Goal: Book appointment/travel/reservation

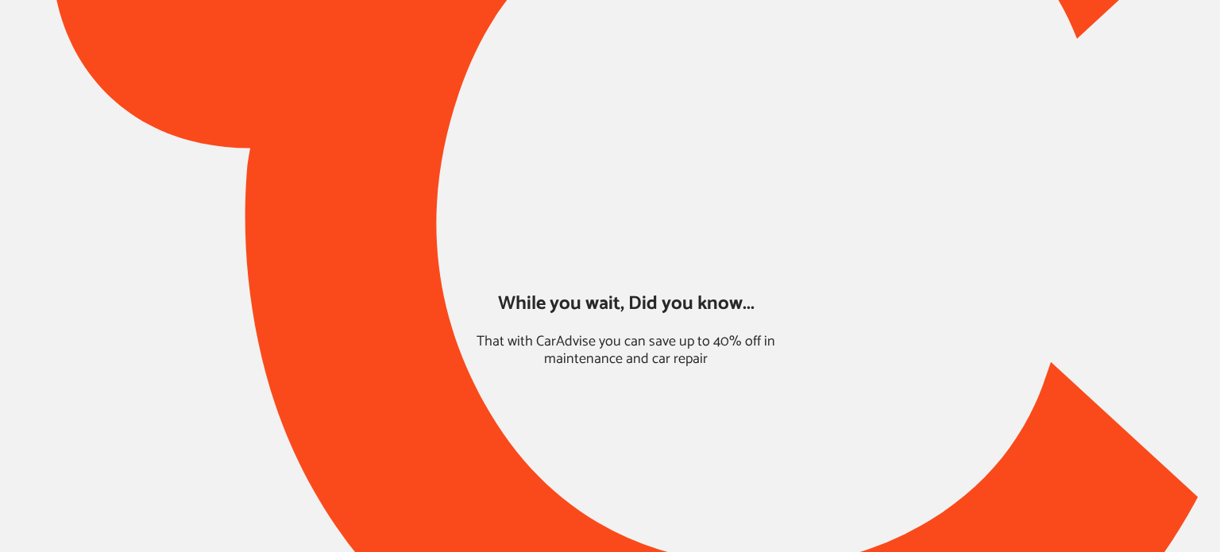
type input "*****"
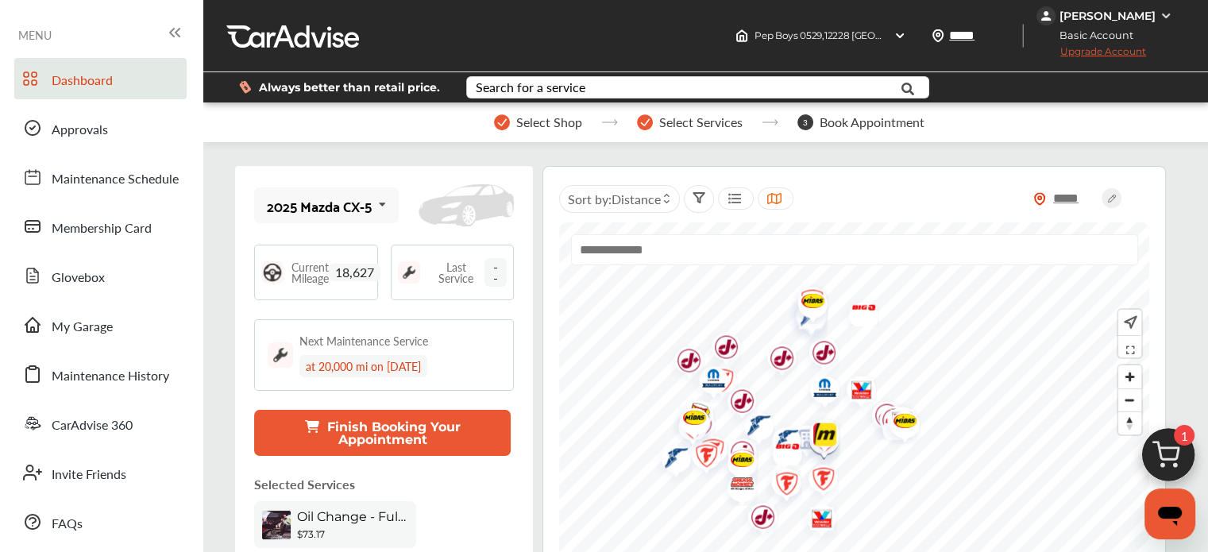
click at [1148, 455] on img at bounding box center [1169, 459] width 76 height 76
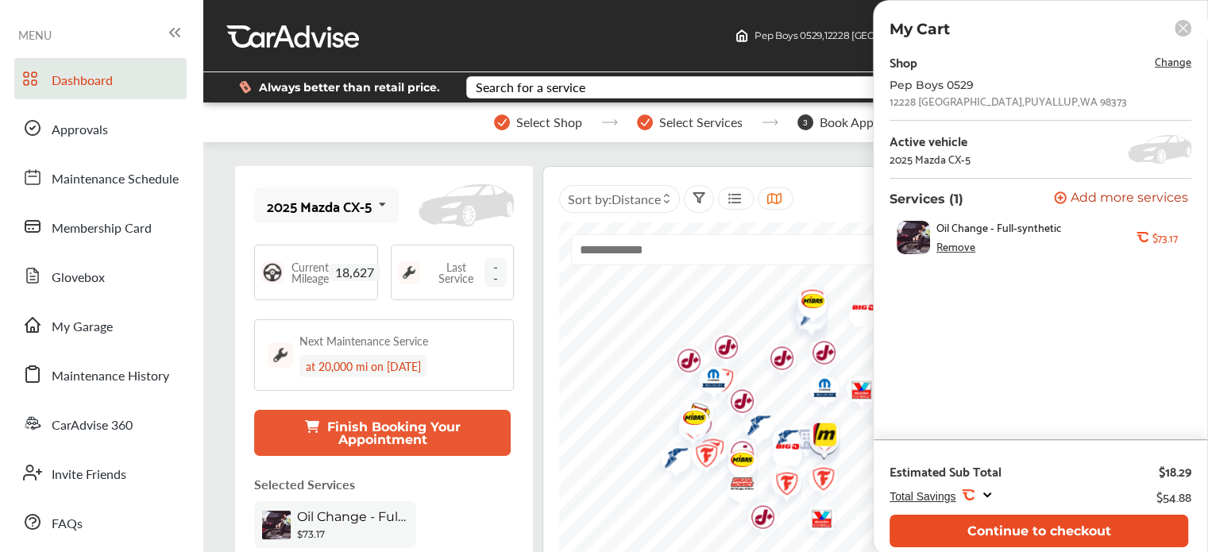
click at [1005, 524] on button "Continue to checkout" at bounding box center [1039, 531] width 299 height 33
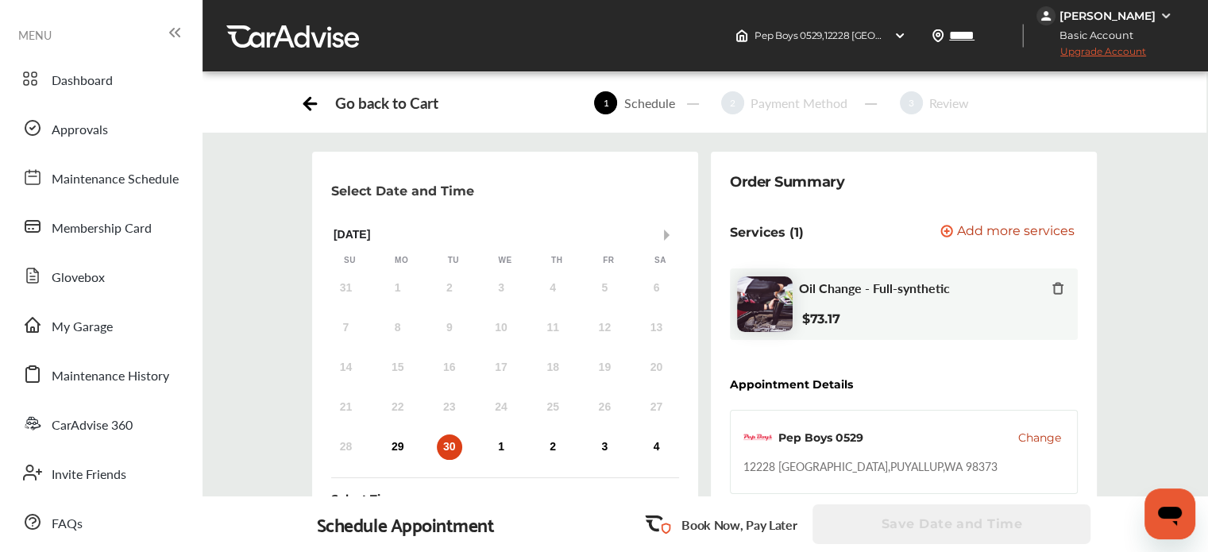
click at [668, 234] on button "Next Month" at bounding box center [669, 235] width 11 height 11
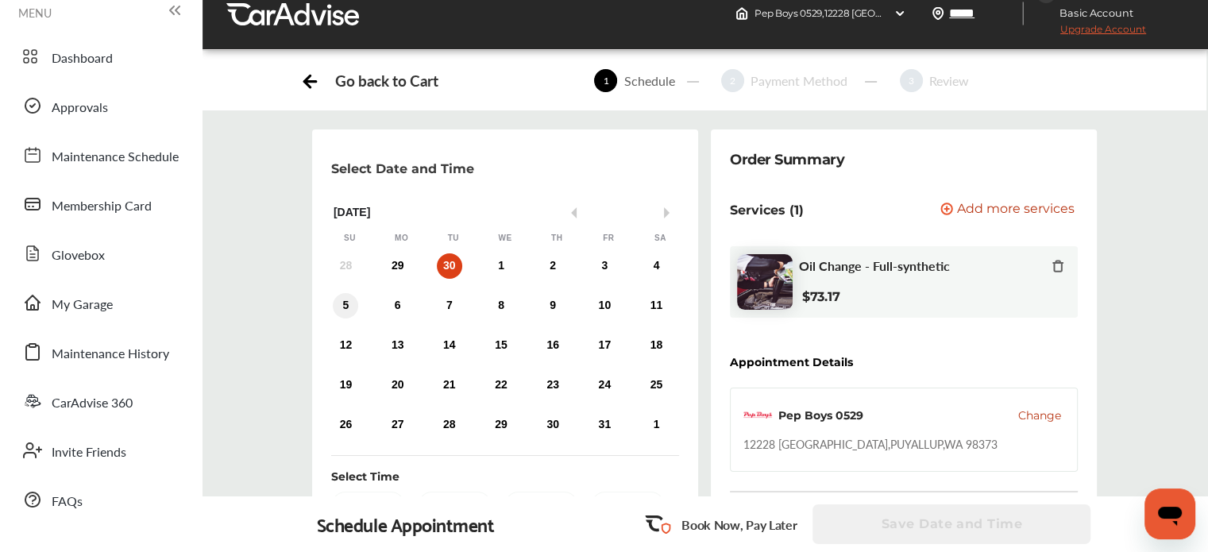
click at [343, 309] on div "5" at bounding box center [345, 305] width 25 height 25
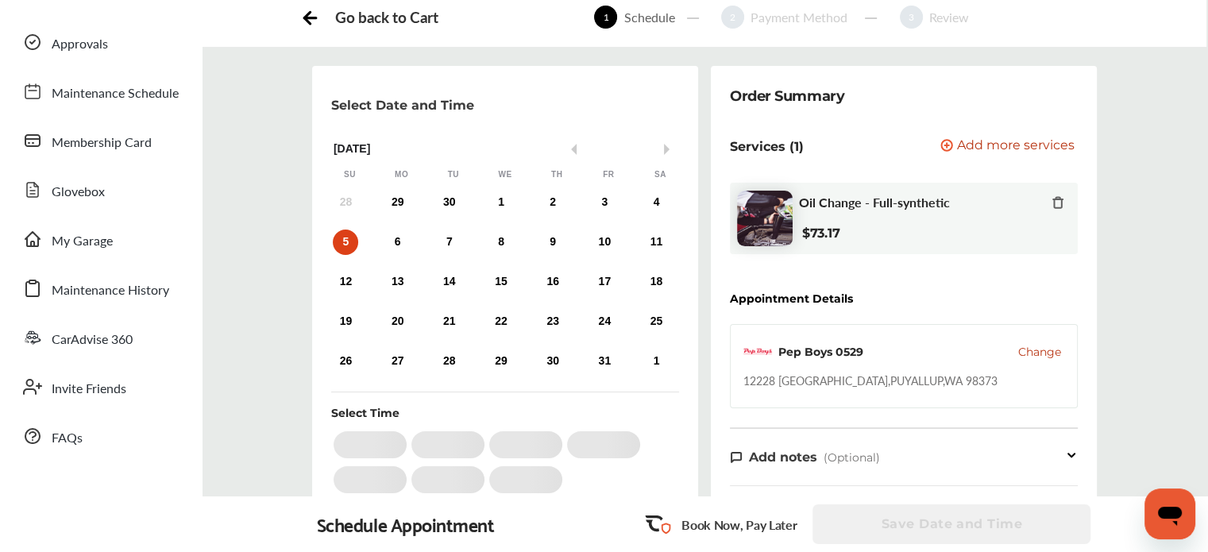
scroll to position [86, 0]
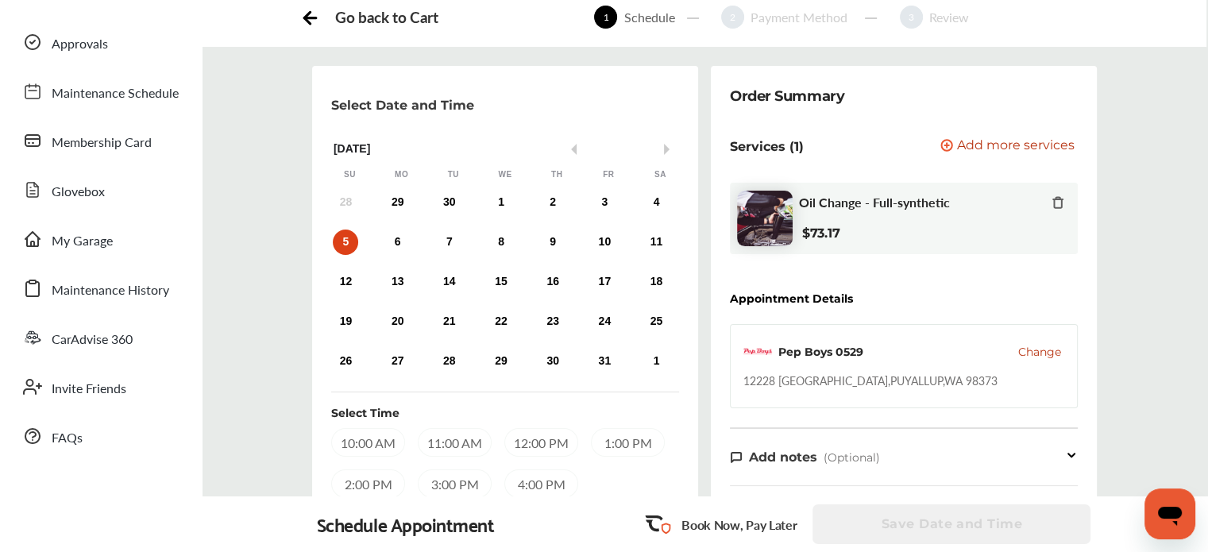
click at [388, 440] on div "10:00 AM" at bounding box center [368, 442] width 74 height 29
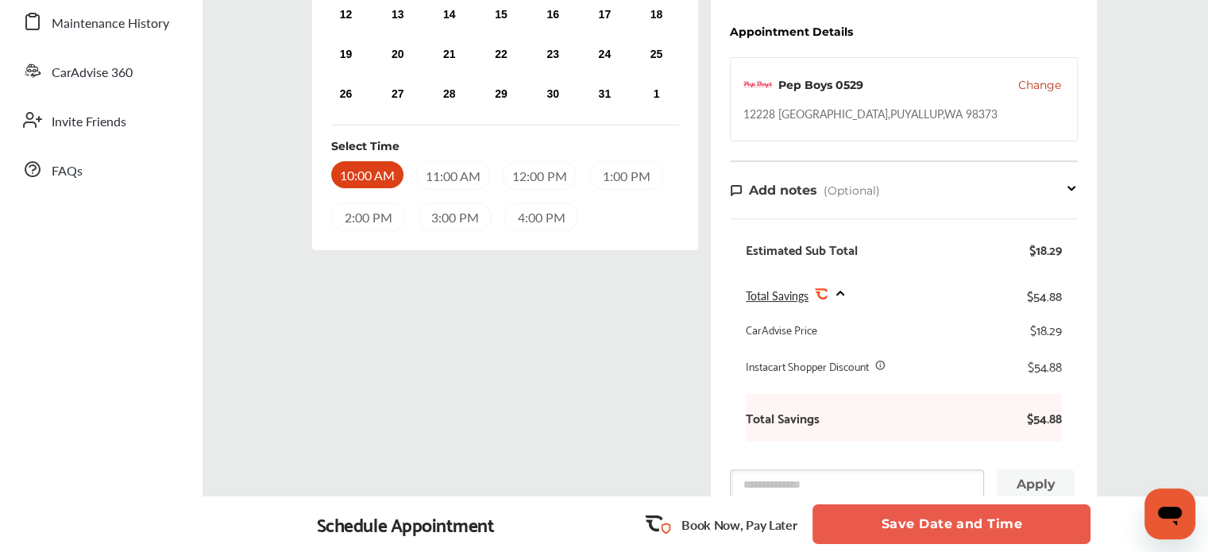
scroll to position [407, 0]
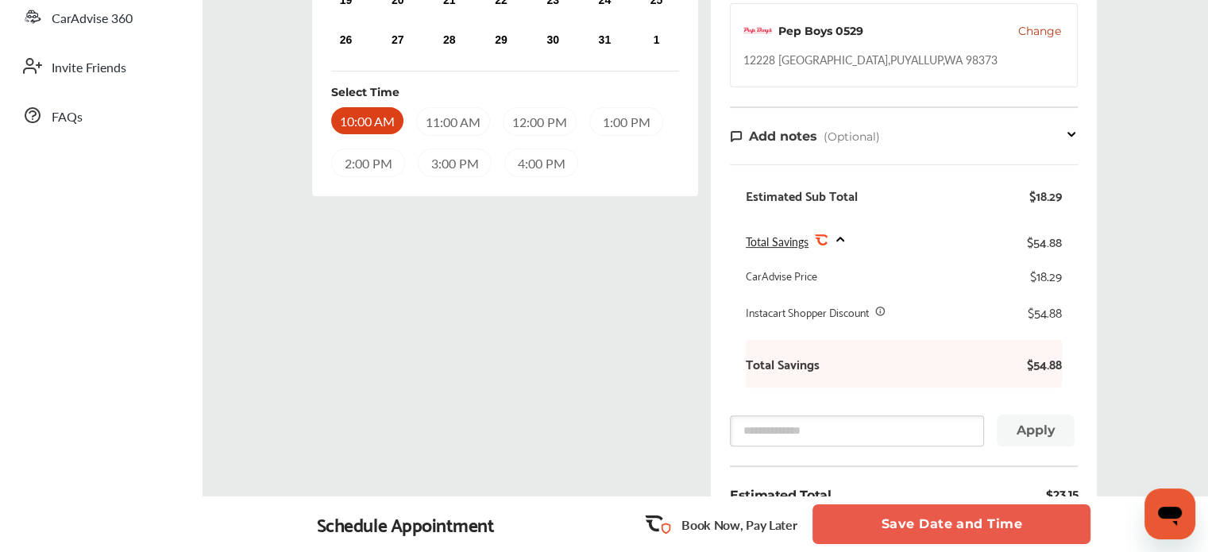
click at [902, 528] on button "Save Date and Time" at bounding box center [952, 524] width 278 height 40
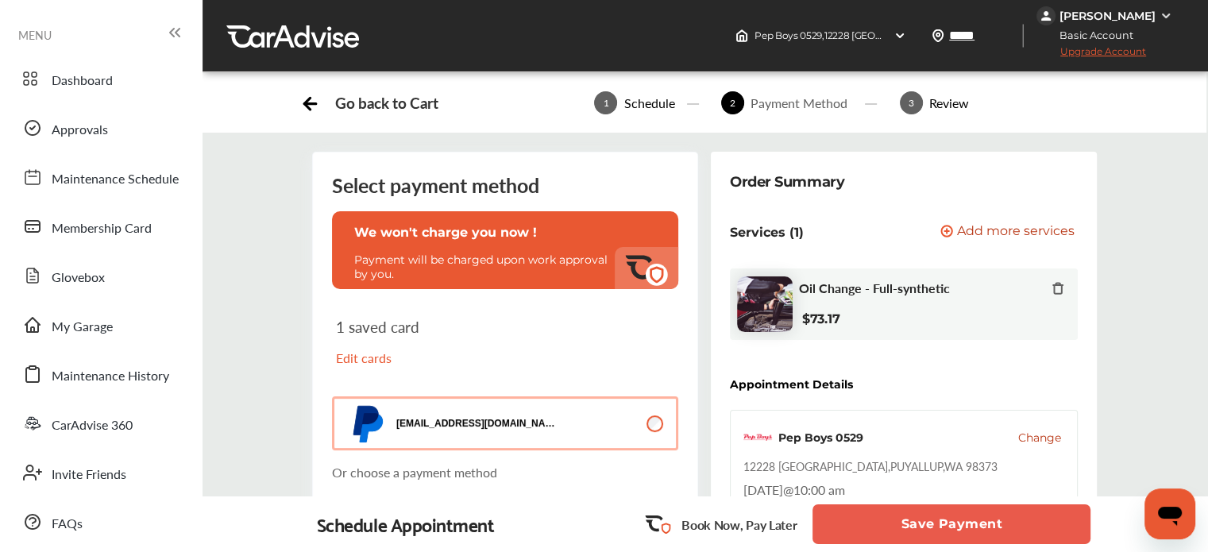
drag, startPoint x: 899, startPoint y: 528, endPoint x: 872, endPoint y: 524, distance: 28.0
click at [872, 524] on button "Save Payment" at bounding box center [952, 524] width 278 height 40
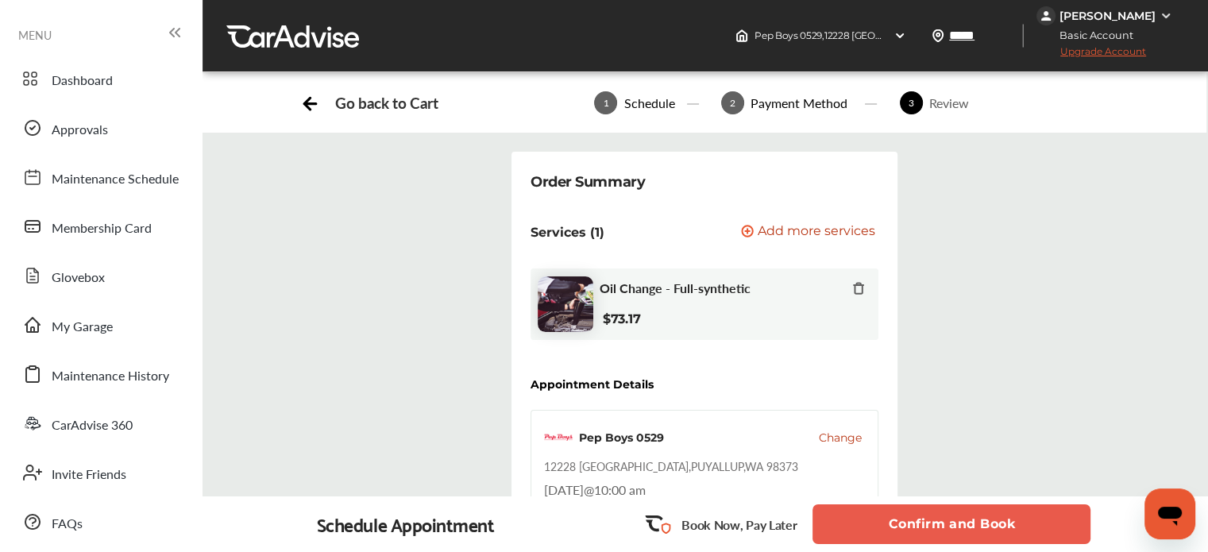
click at [872, 524] on button "Confirm and Book" at bounding box center [952, 524] width 278 height 40
